Goal: Find specific page/section

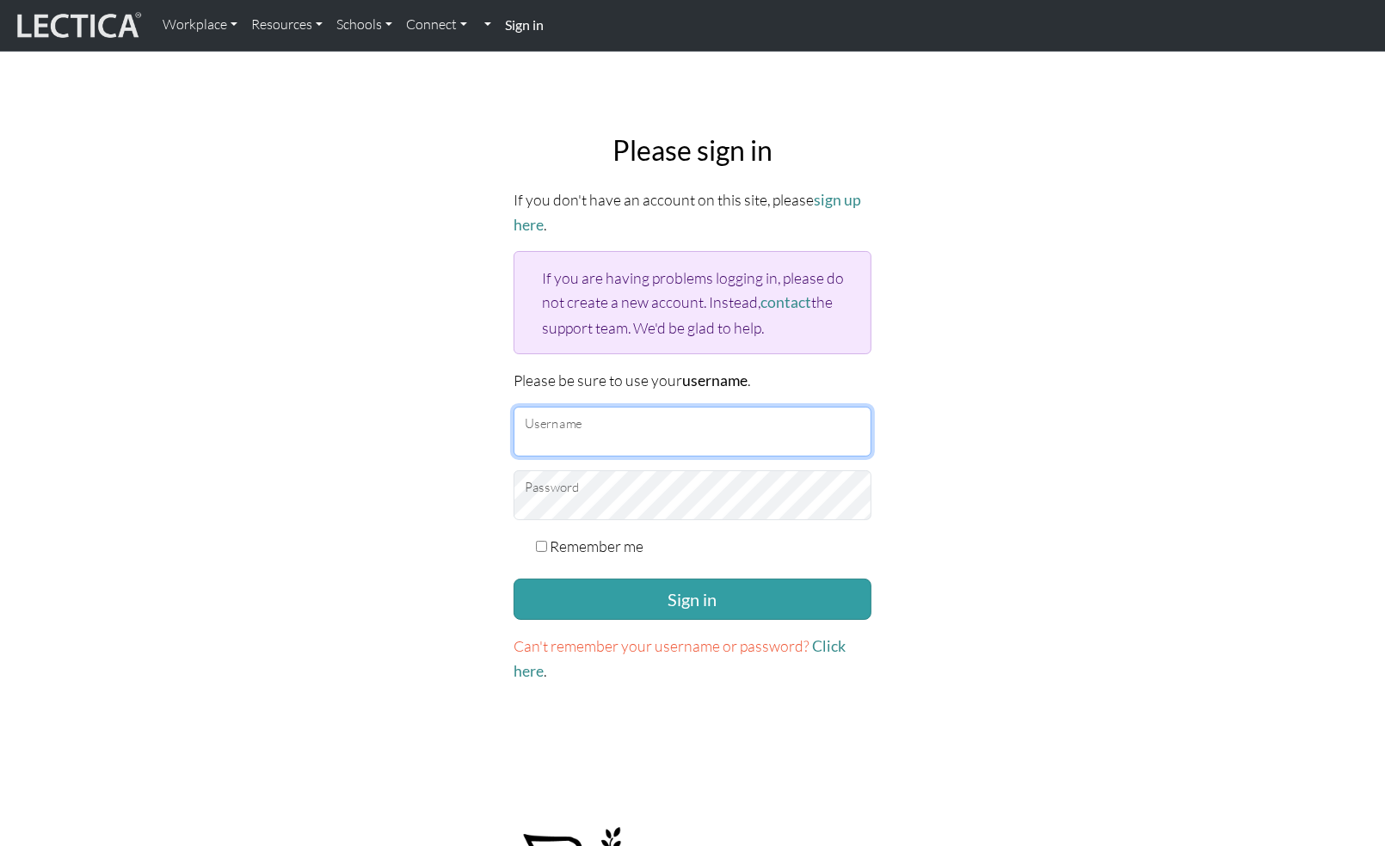
click at [630, 430] on input "Username" at bounding box center [692, 432] width 358 height 50
type input "gowron@google.com"
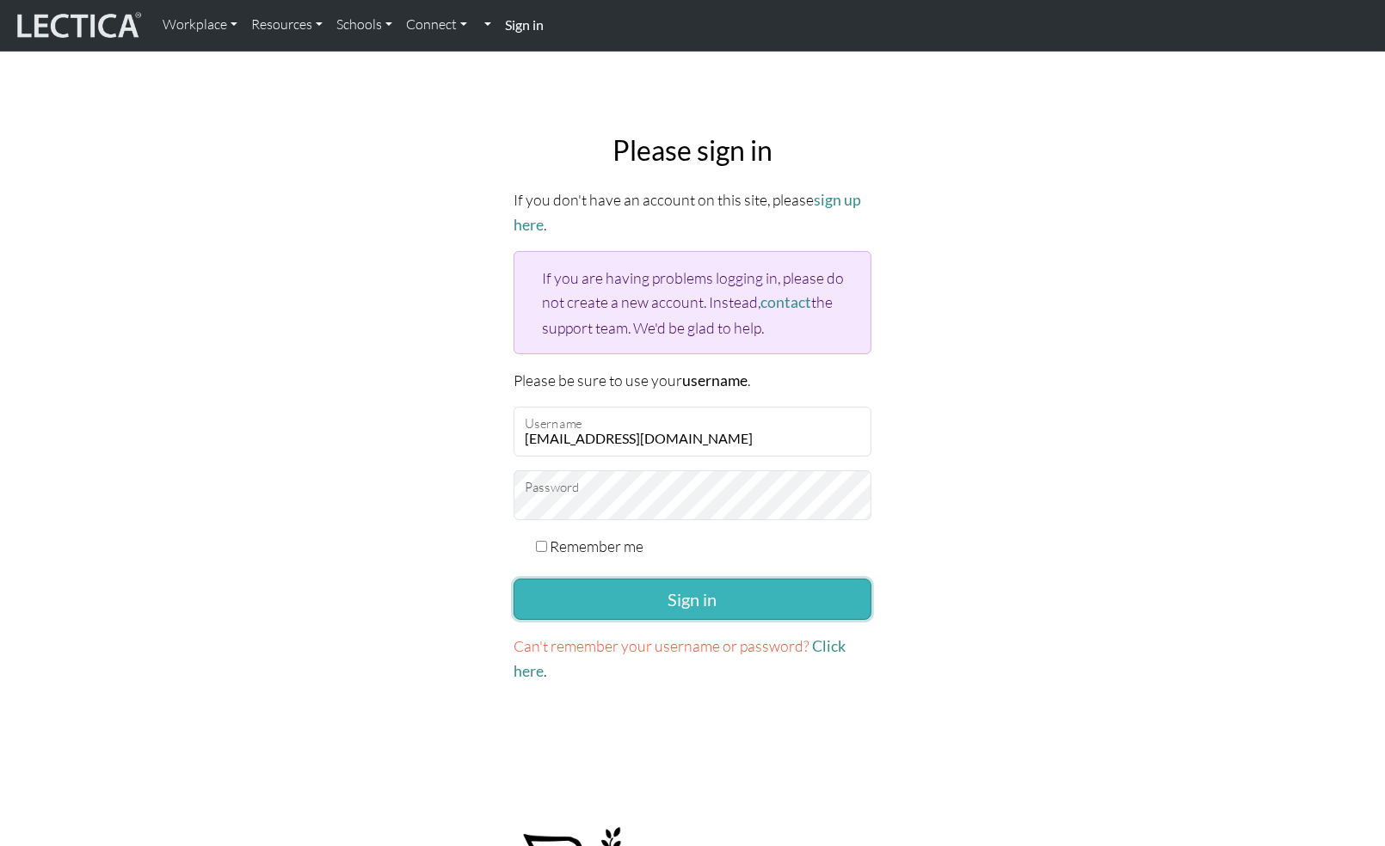
click at [693, 601] on button "Sign in" at bounding box center [692, 599] width 358 height 41
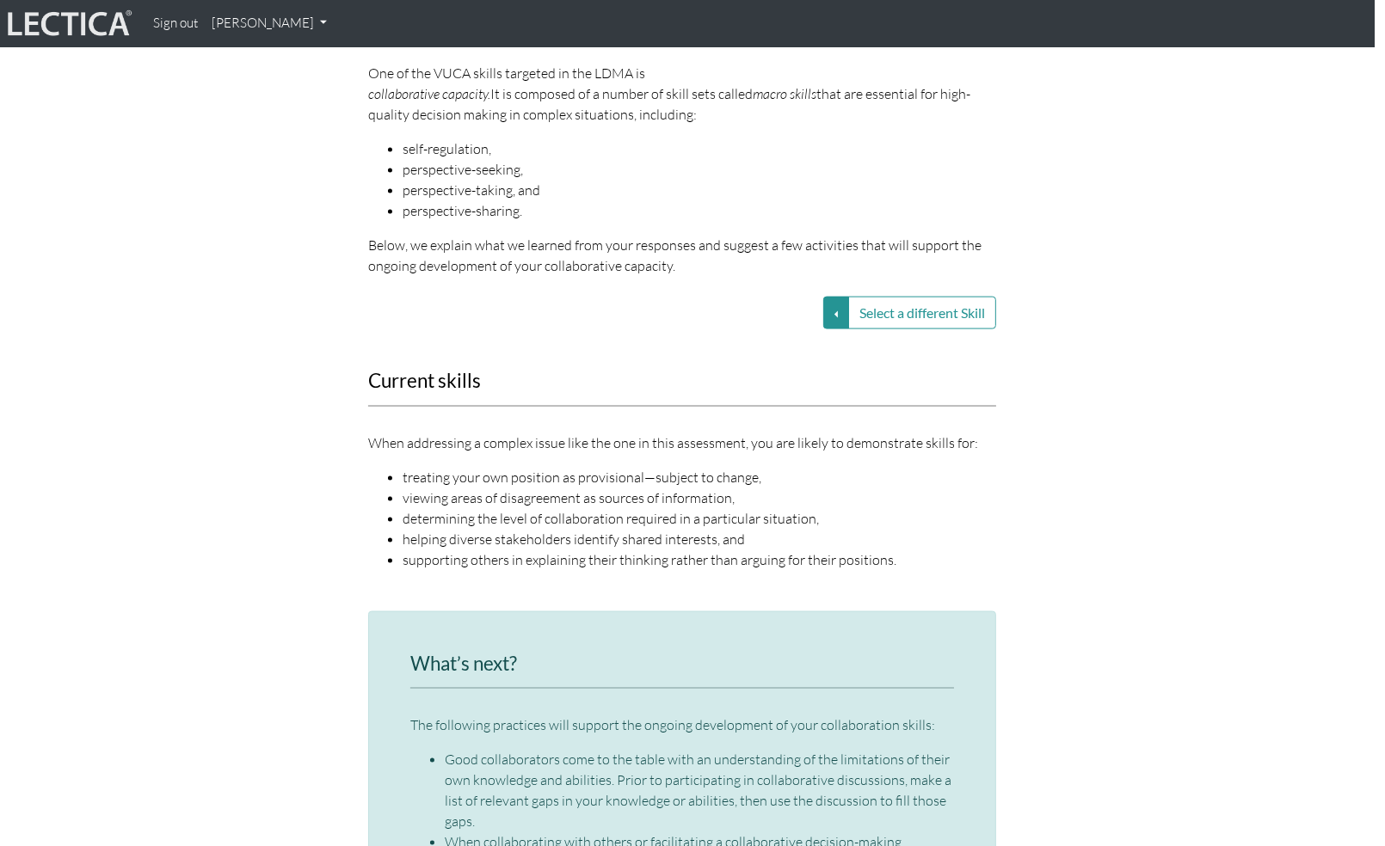
scroll to position [2127, 10]
click at [839, 295] on button "Select a different Skill" at bounding box center [836, 311] width 26 height 33
click at [736, 303] on link "VUCA—Collaborative capacity" at bounding box center [714, 313] width 184 height 20
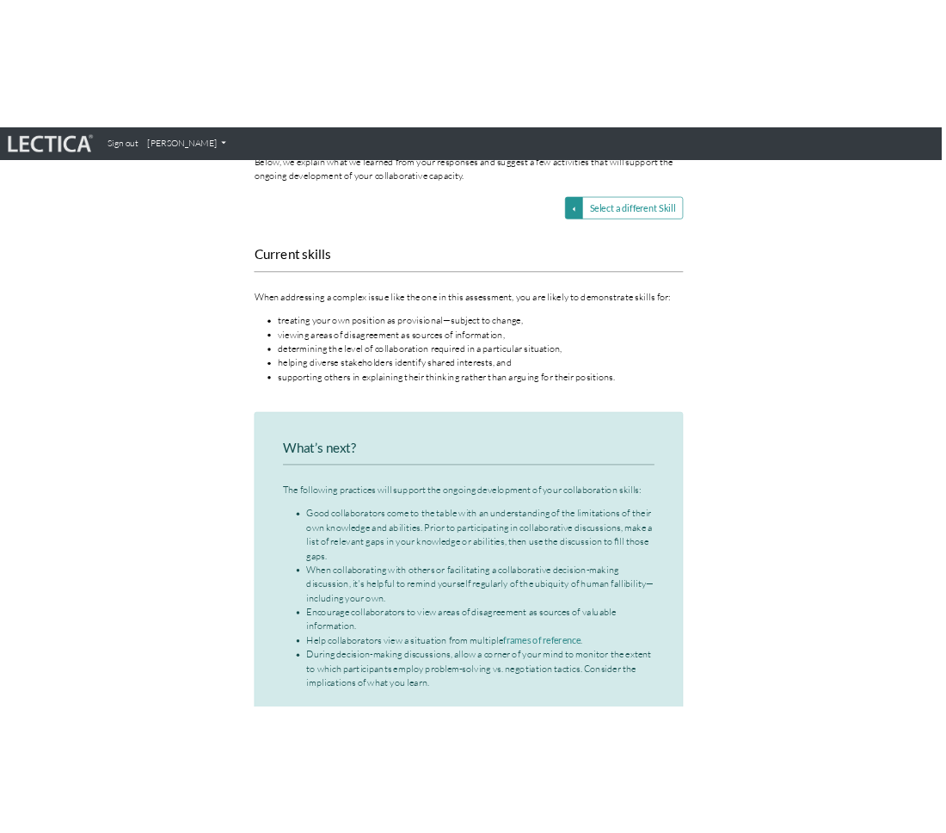
scroll to position [2400, 8]
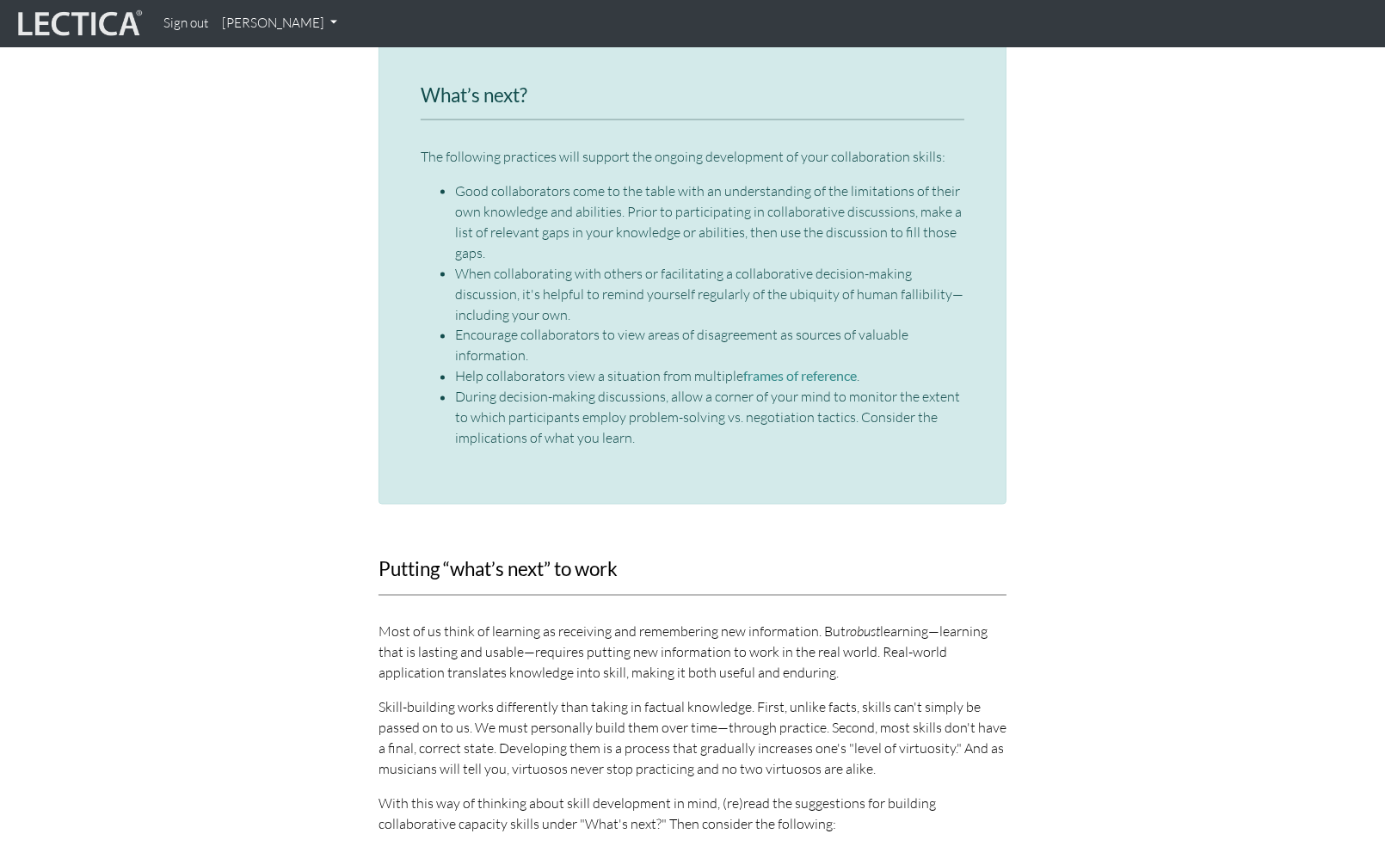
scroll to position [2695, 0]
